Goal: Information Seeking & Learning: Find specific fact

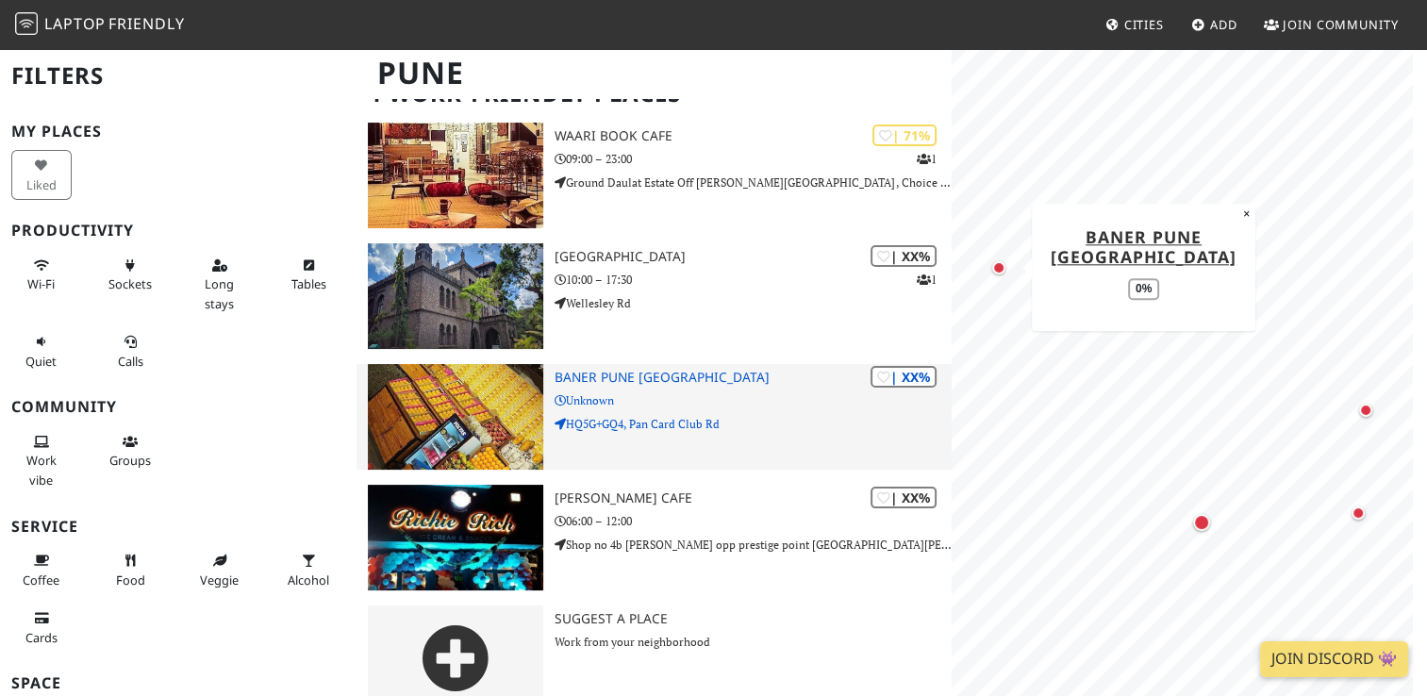
scroll to position [160, 0]
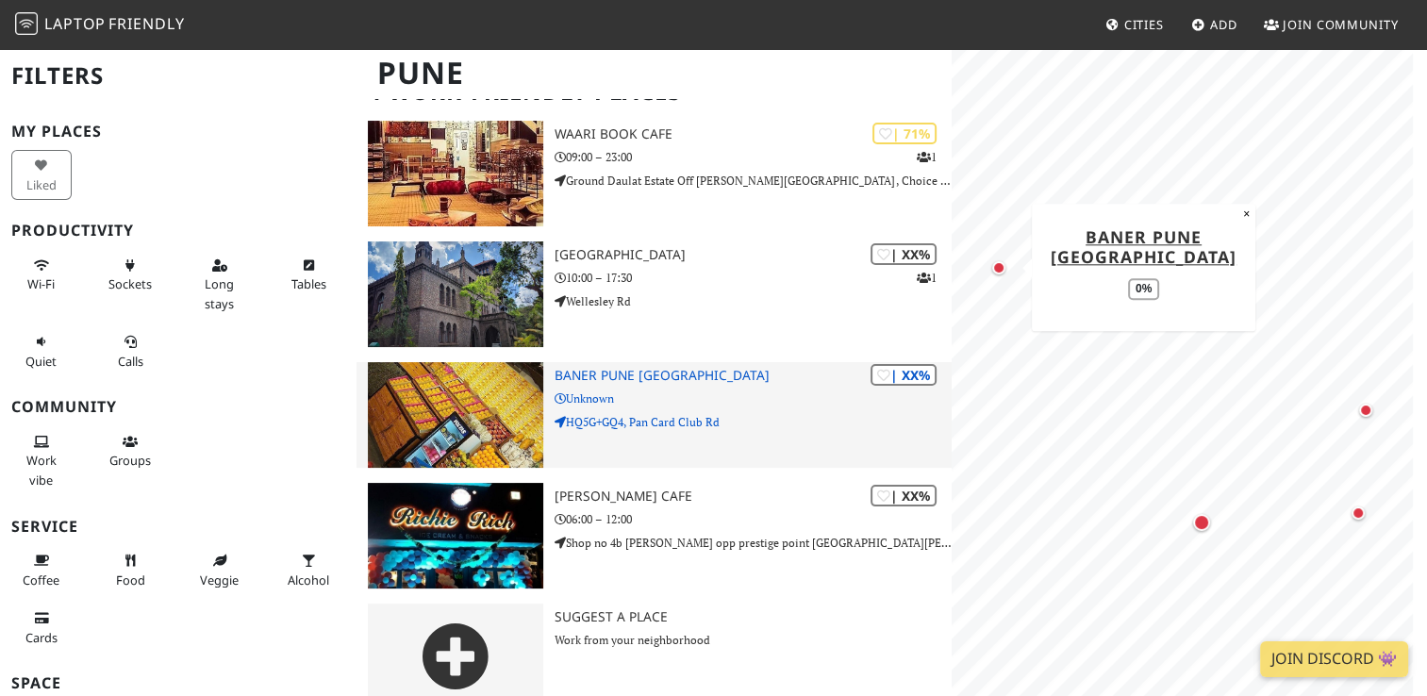
click at [691, 362] on div "| XX% Baner Pune [GEOGRAPHIC_DATA] Unknown HQ5G+GQ4, Pan Card Club Rd" at bounding box center [753, 415] width 396 height 106
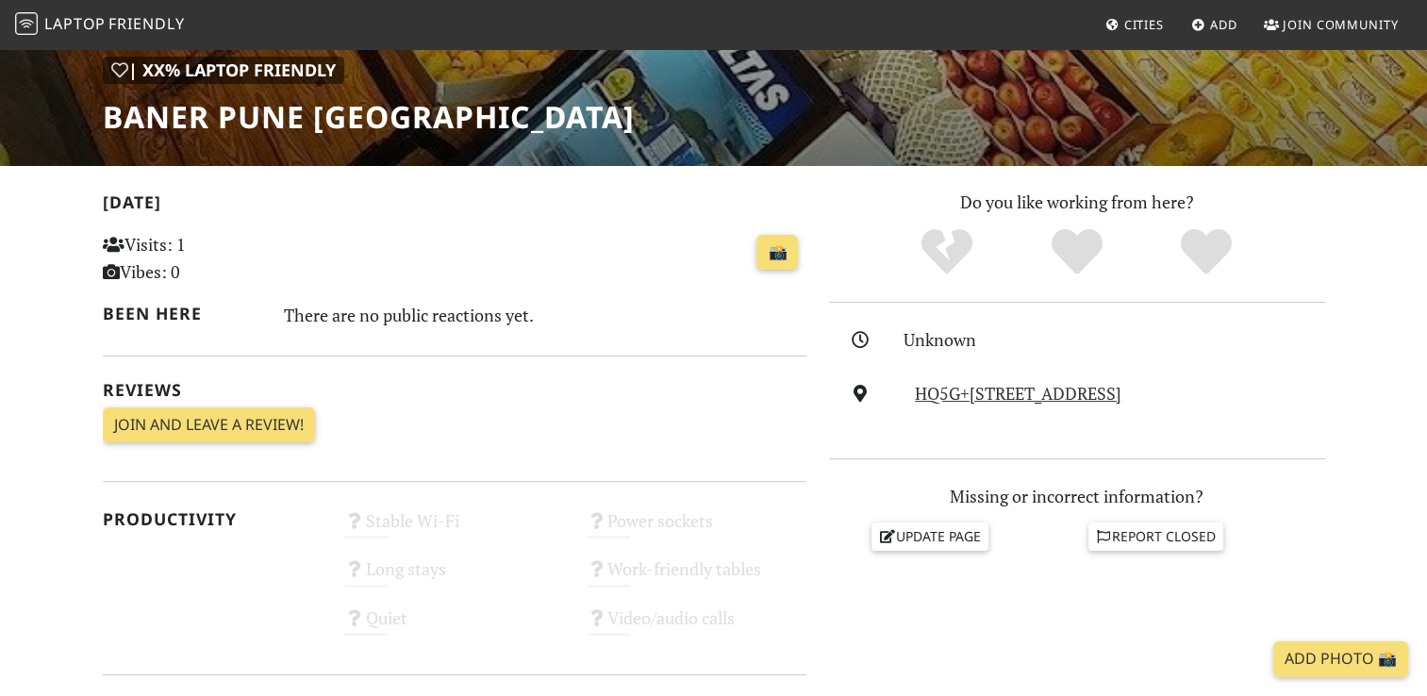
scroll to position [283, 0]
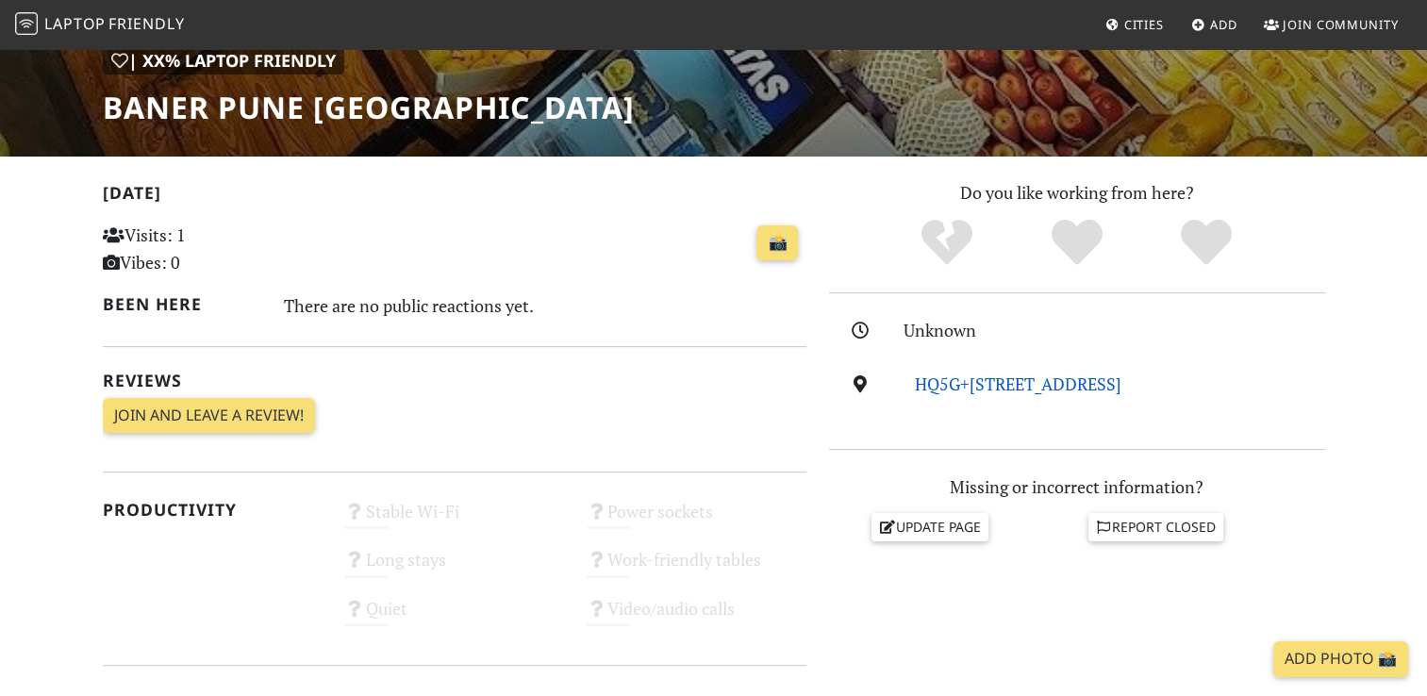
click at [936, 381] on link "HQ5G+GQ4, Pan Card Club Rd, 411045, Pune" at bounding box center [1018, 384] width 207 height 23
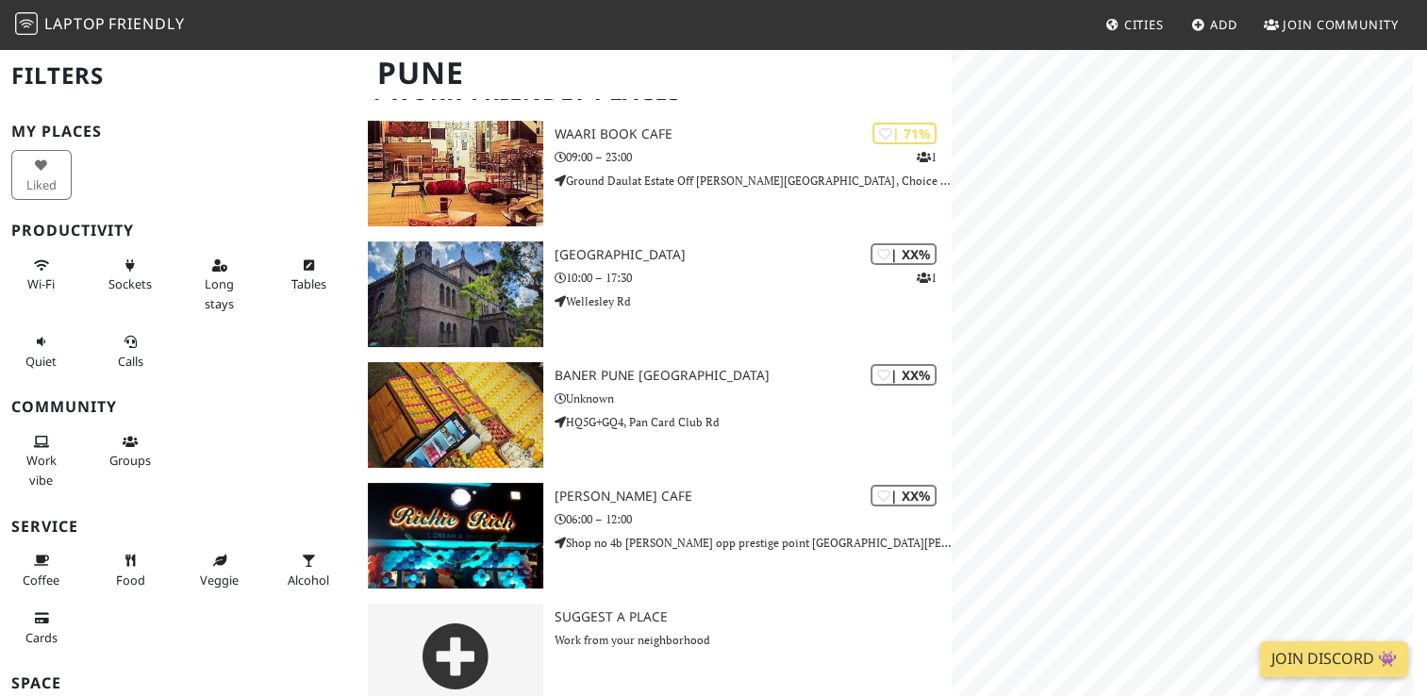
scroll to position [160, 0]
